Goal: Transaction & Acquisition: Purchase product/service

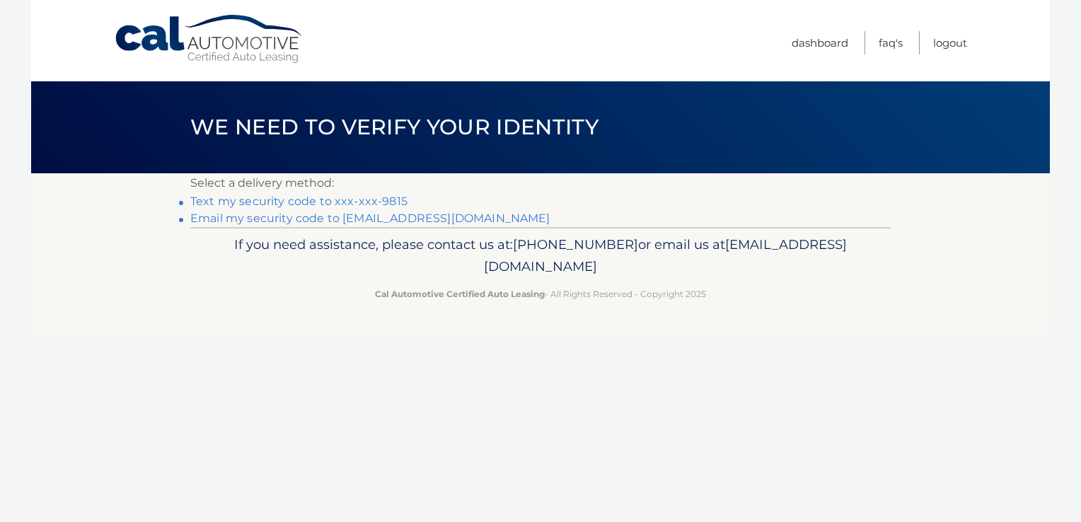
click at [313, 201] on link "Text my security code to xxx-xxx-9815" at bounding box center [298, 201] width 217 height 13
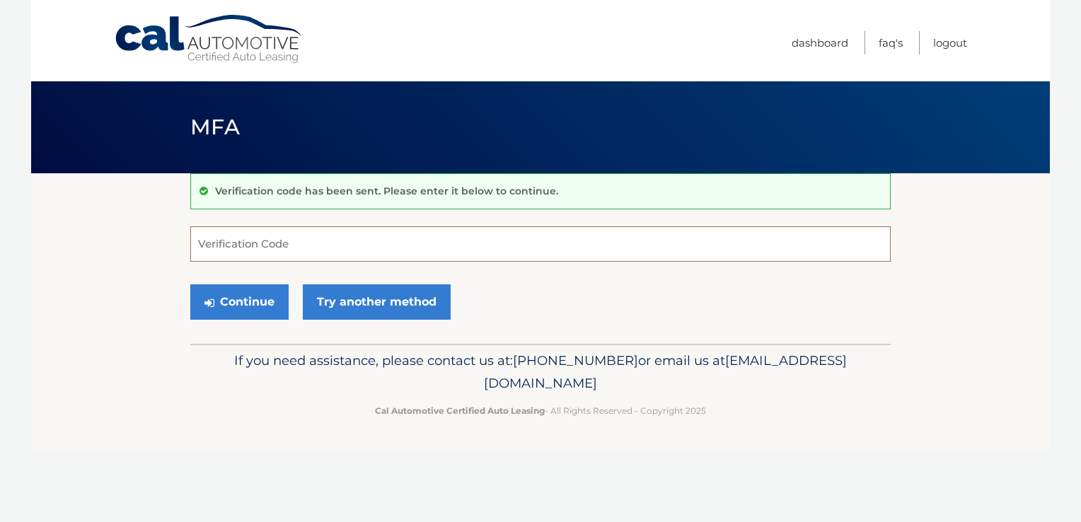
click at [267, 247] on input "Verification Code" at bounding box center [540, 243] width 701 height 35
type input "435141"
click at [190, 284] on button "Continue" at bounding box center [239, 301] width 98 height 35
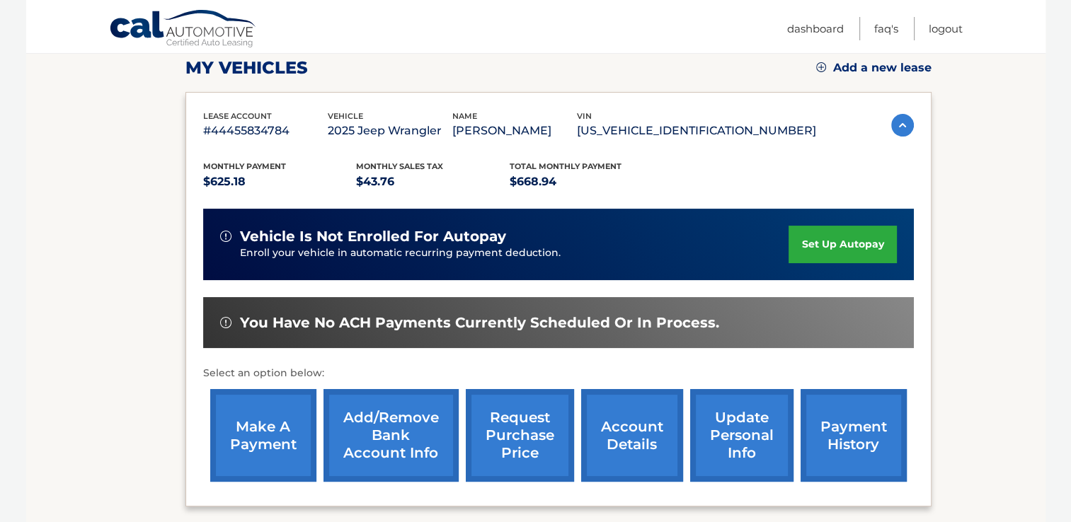
scroll to position [212, 0]
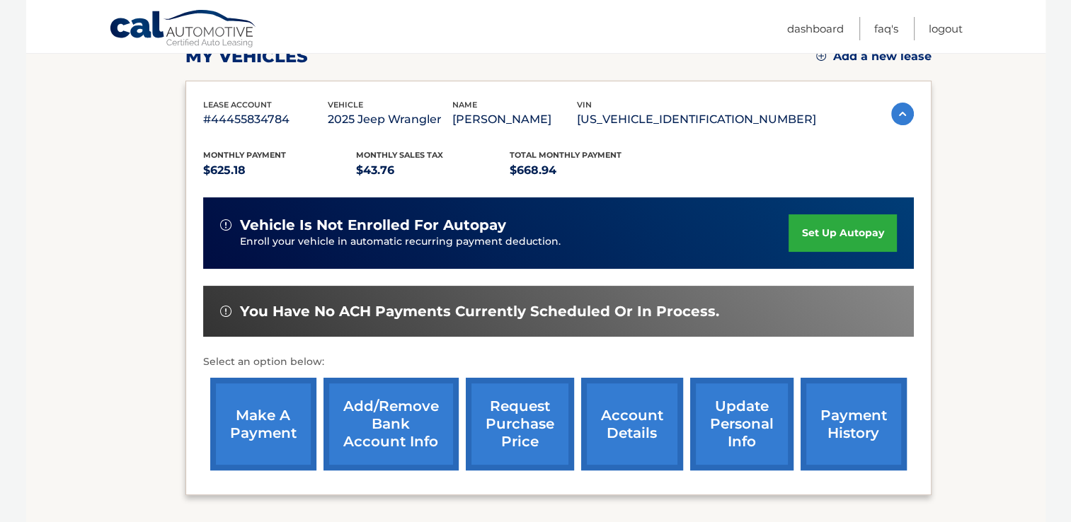
click at [267, 421] on link "make a payment" at bounding box center [263, 424] width 106 height 93
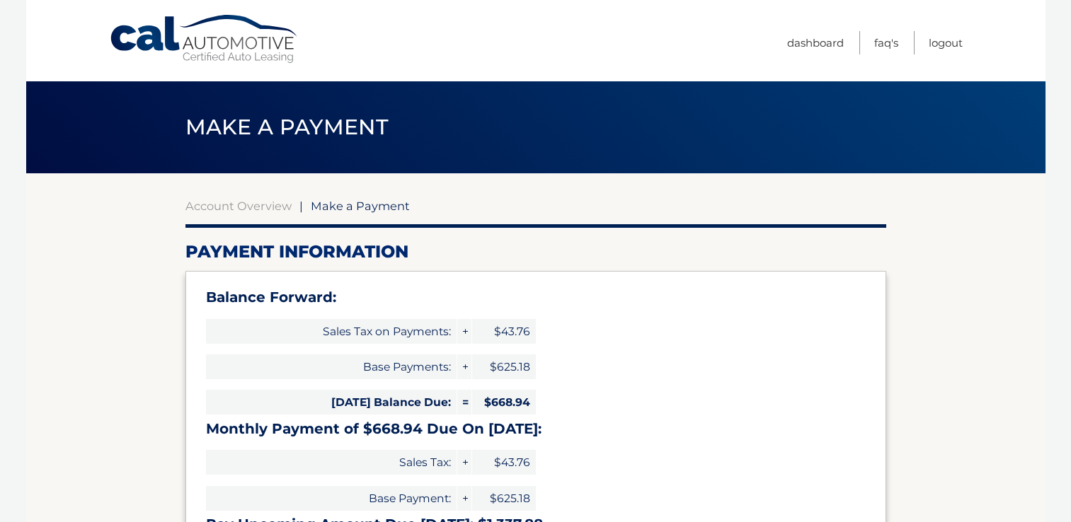
select select "ZjkyMDc3ZDgtN2ViMS00MzBiLWFjZjEtNThjMGQyNmMzODM2"
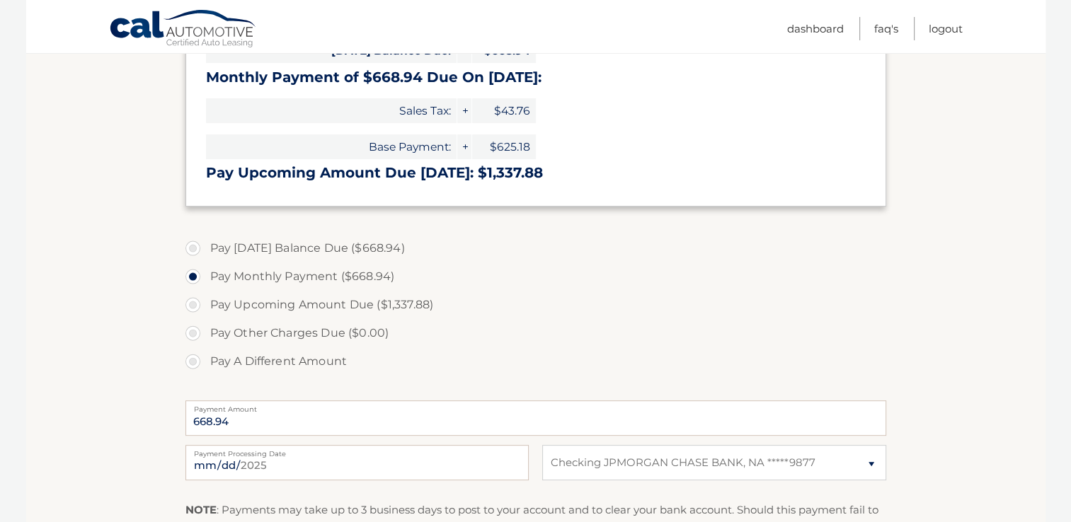
scroll to position [354, 0]
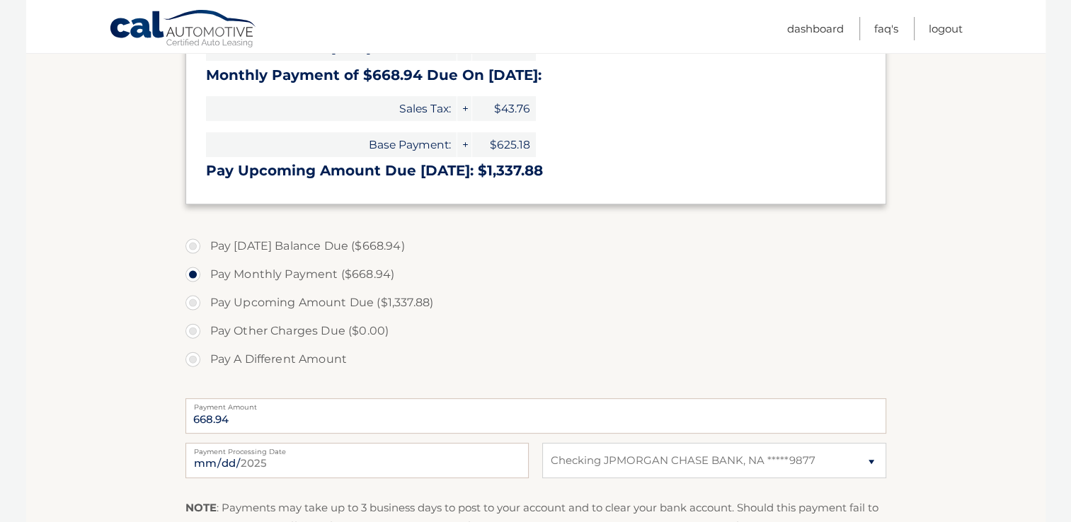
click at [192, 249] on label "Pay Today's Balance Due ($668.94)" at bounding box center [535, 246] width 701 height 28
click at [192, 249] on input "Pay Today's Balance Due ($668.94)" at bounding box center [198, 243] width 14 height 23
radio input "true"
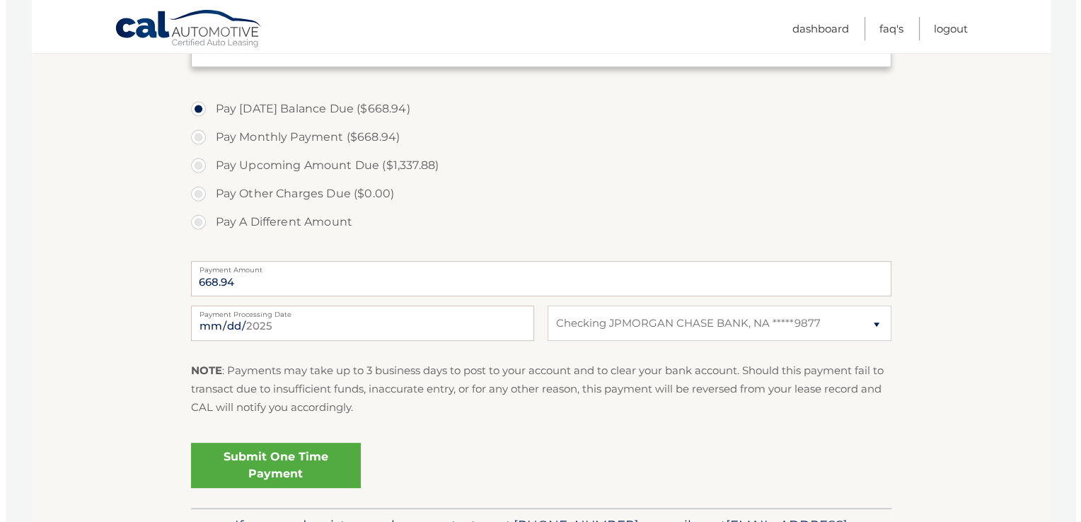
scroll to position [583, 0]
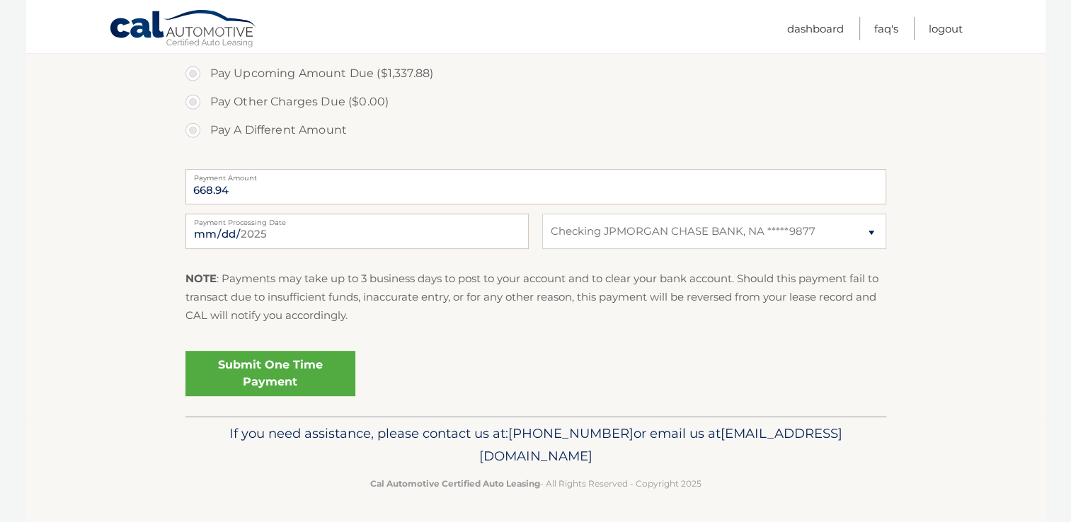
click at [294, 366] on link "Submit One Time Payment" at bounding box center [270, 373] width 170 height 45
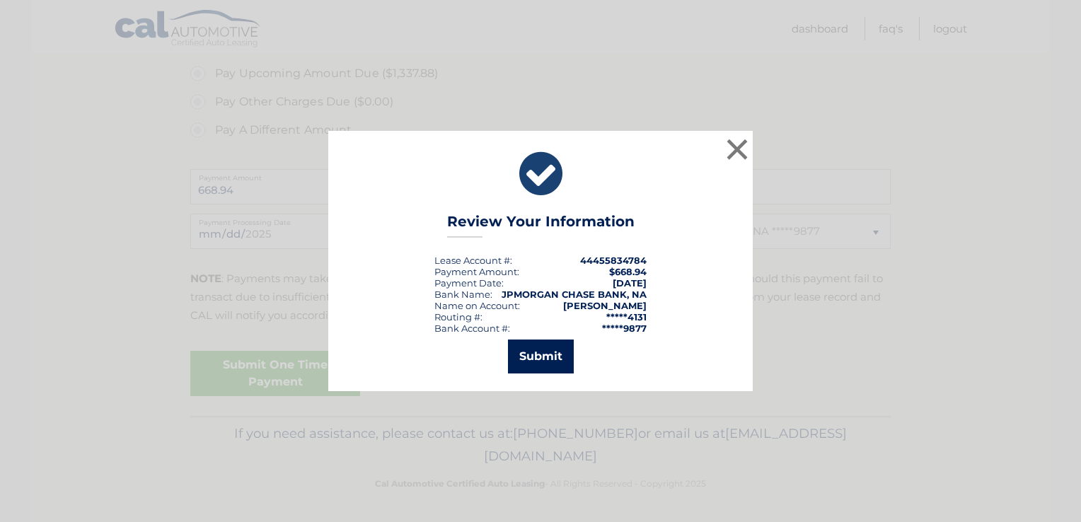
click at [536, 358] on button "Submit" at bounding box center [541, 357] width 66 height 34
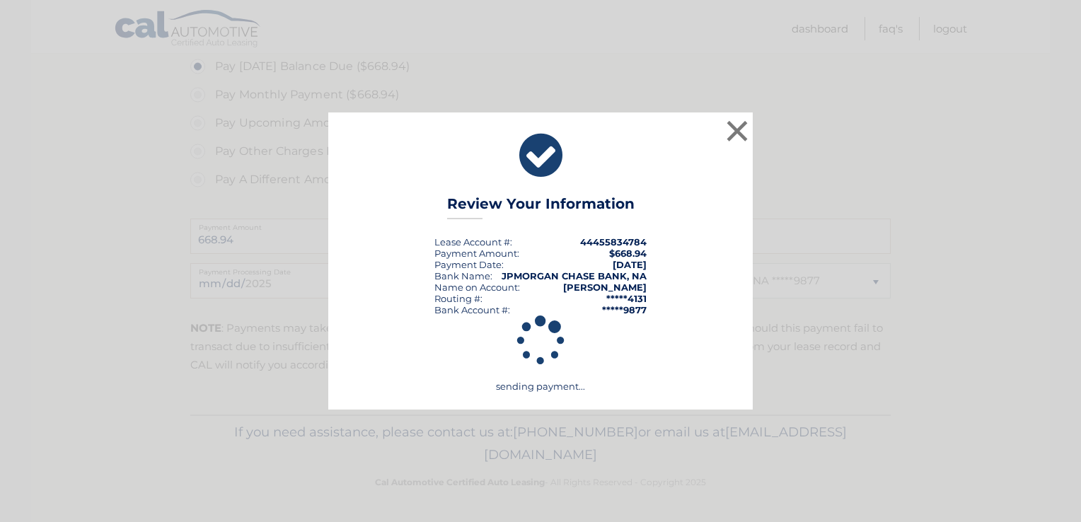
scroll to position [532, 0]
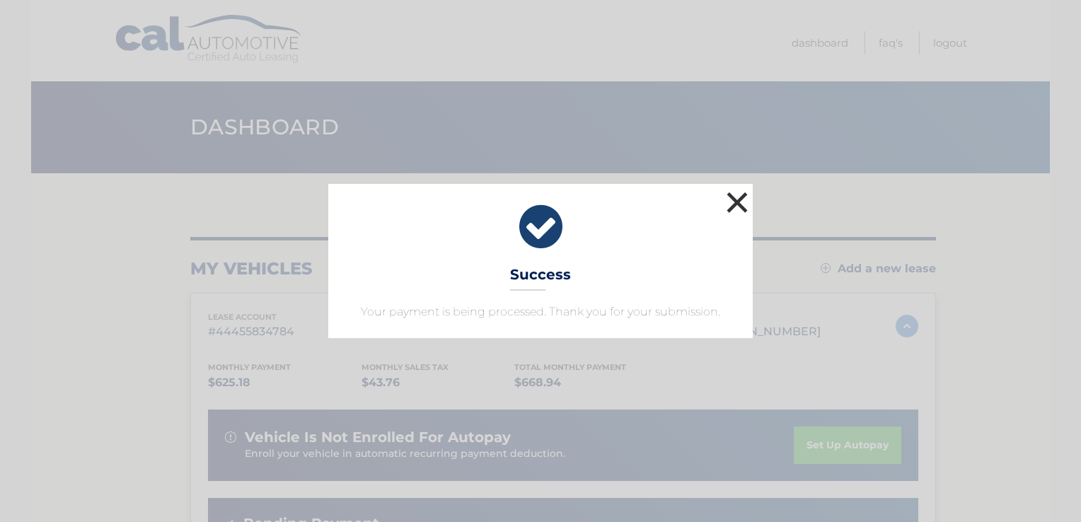
click at [730, 203] on button "×" at bounding box center [737, 202] width 28 height 28
